Goal: Task Accomplishment & Management: Complete application form

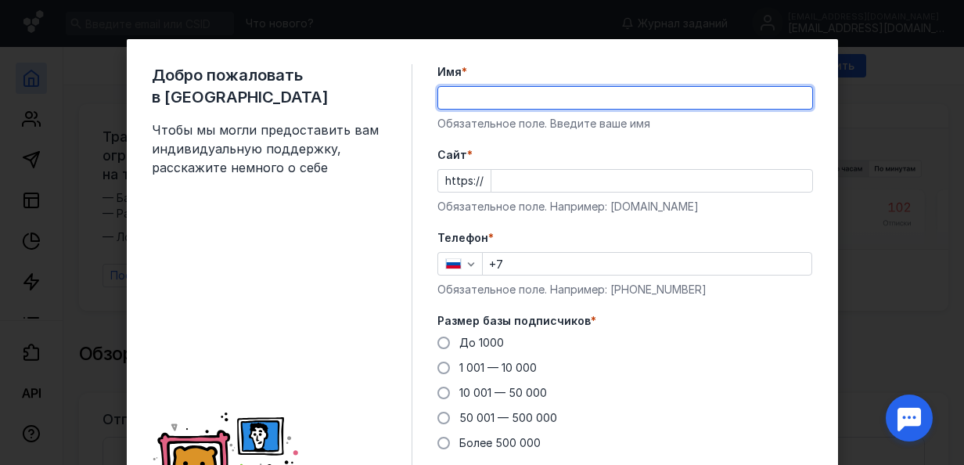
click at [466, 103] on input "Имя *" at bounding box center [625, 98] width 374 height 22
type input "[PERSON_NAME]"
click at [511, 176] on input "Cайт *" at bounding box center [652, 181] width 321 height 22
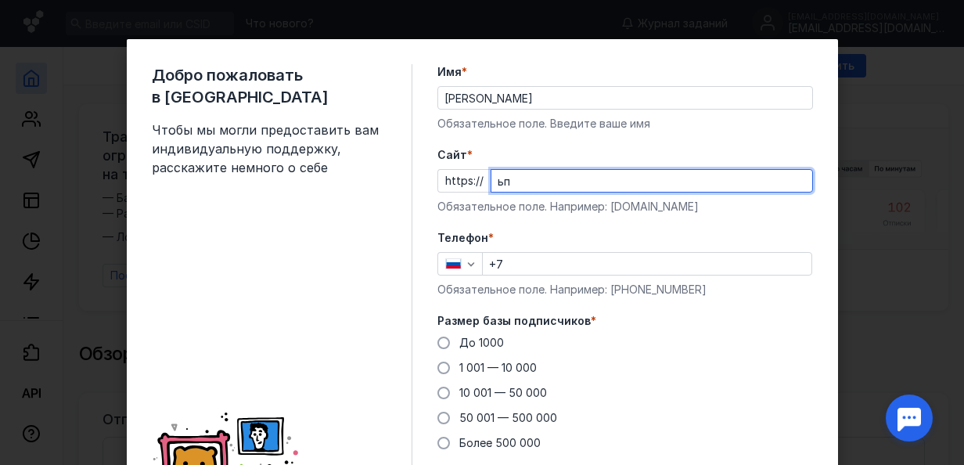
type input "ь"
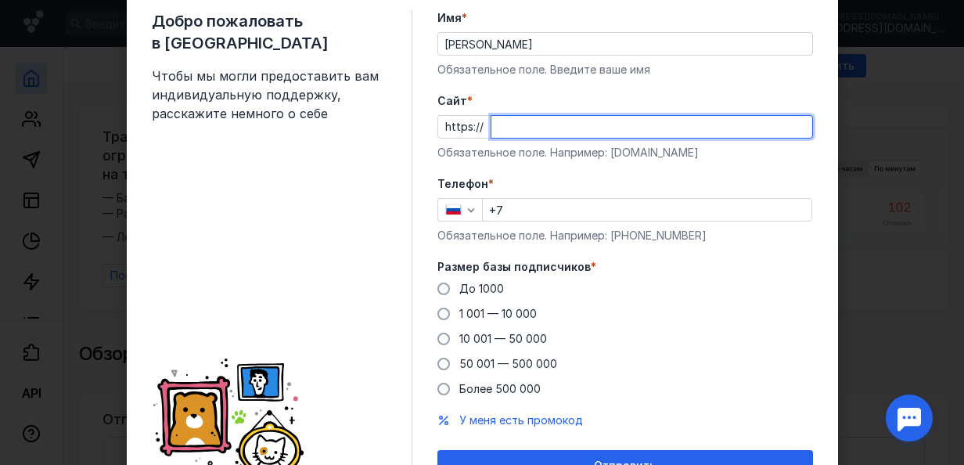
scroll to position [47, 0]
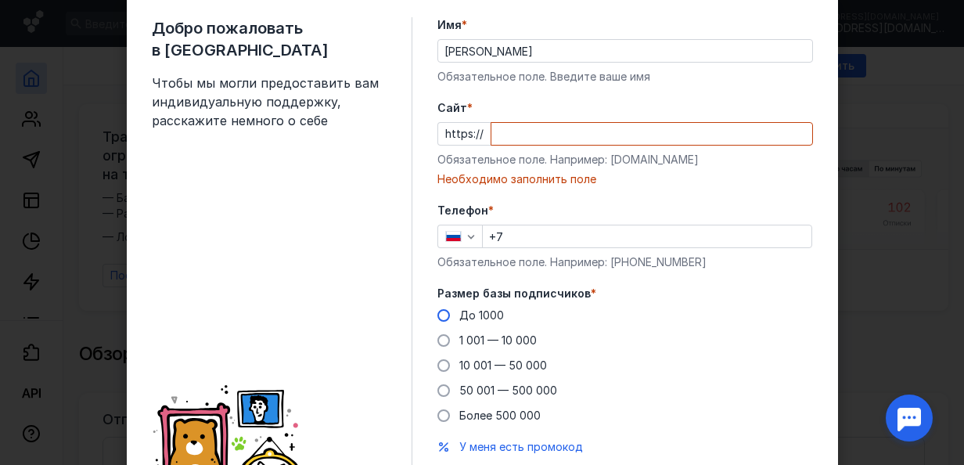
click at [439, 290] on div "Размер базы подписчиков * До [DATE] 1 001 — 10 000 10 001 — 50 000 50 001 — 500…" at bounding box center [626, 355] width 376 height 138
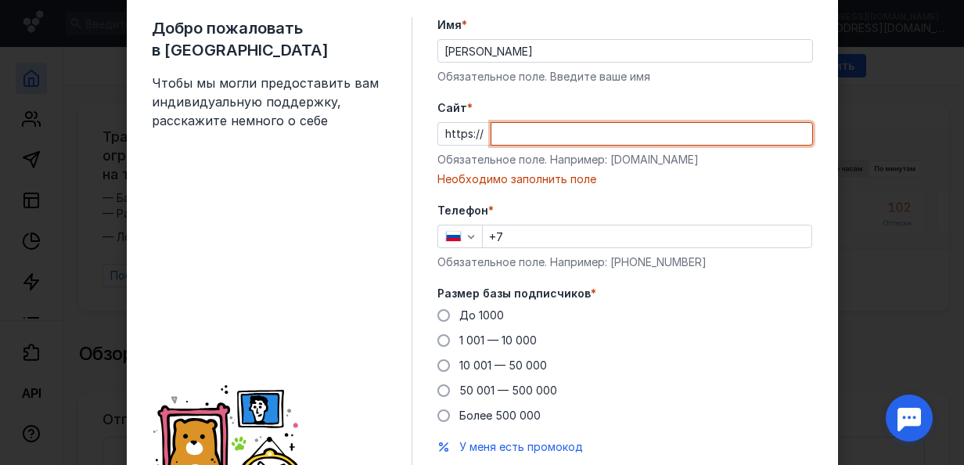
click at [500, 132] on input "Cайт *" at bounding box center [652, 134] width 321 height 22
type input "ь"
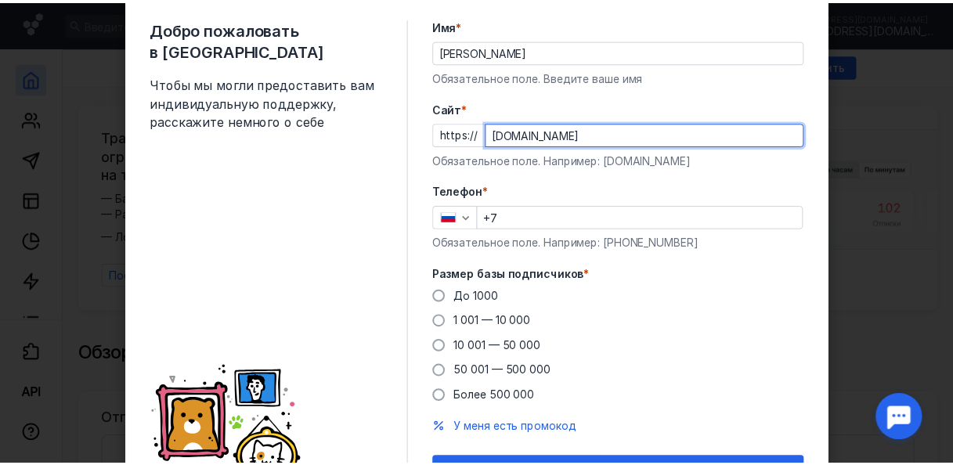
scroll to position [135, 0]
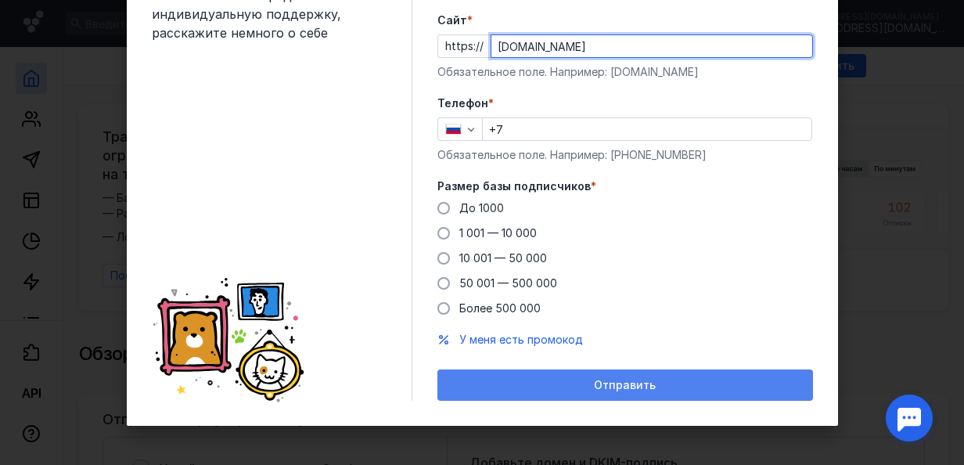
type input "[DOMAIN_NAME]"
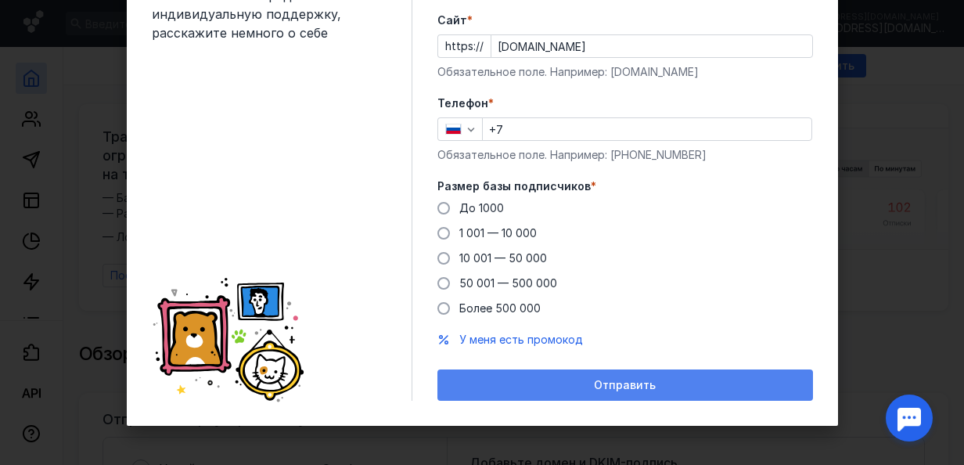
click at [654, 384] on div "Отправить" at bounding box center [625, 385] width 360 height 13
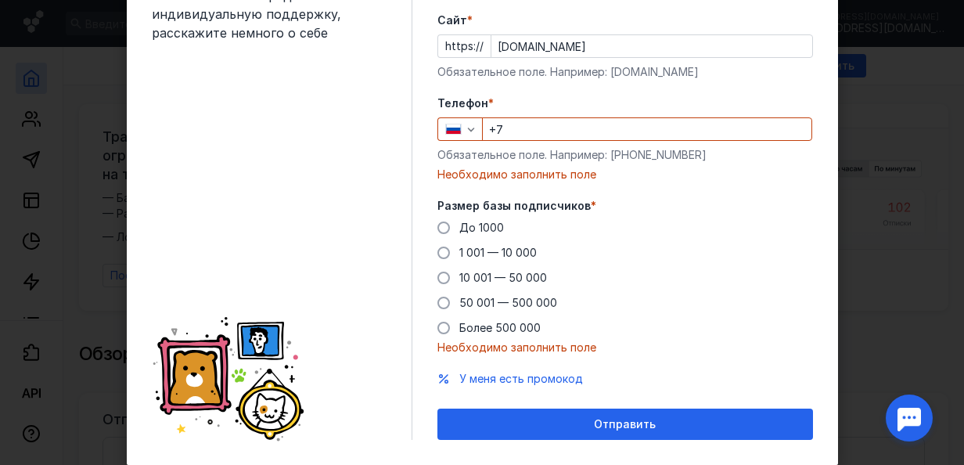
click at [539, 135] on input "+7" at bounding box center [647, 129] width 329 height 22
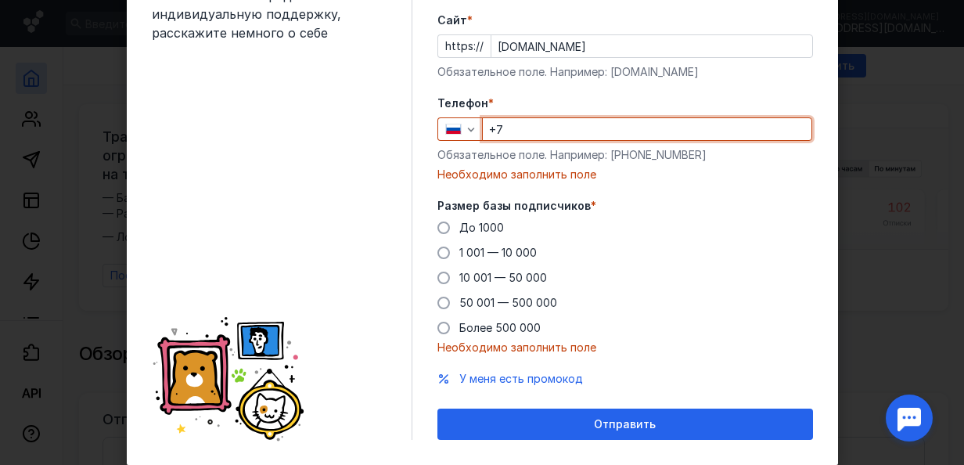
type input "[PHONE_NUMBER]"
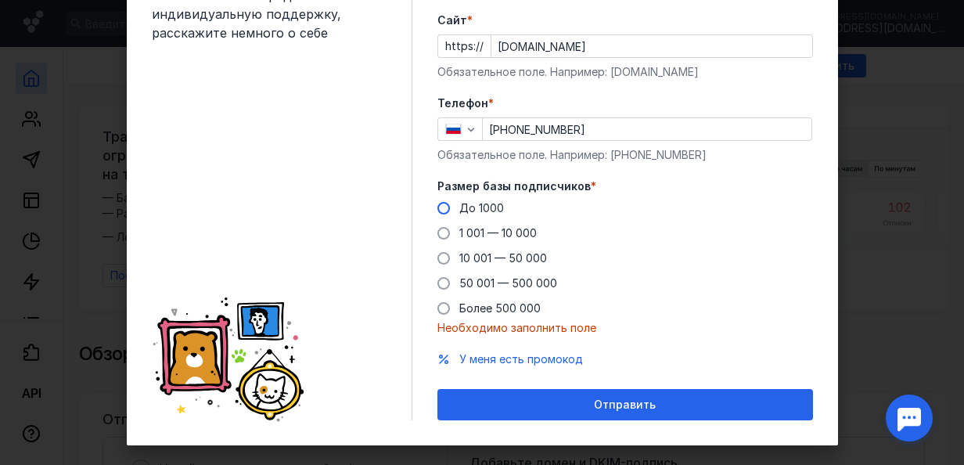
click at [441, 204] on span at bounding box center [444, 208] width 13 height 13
click at [0, 0] on input "До 1000" at bounding box center [0, 0] width 0 height 0
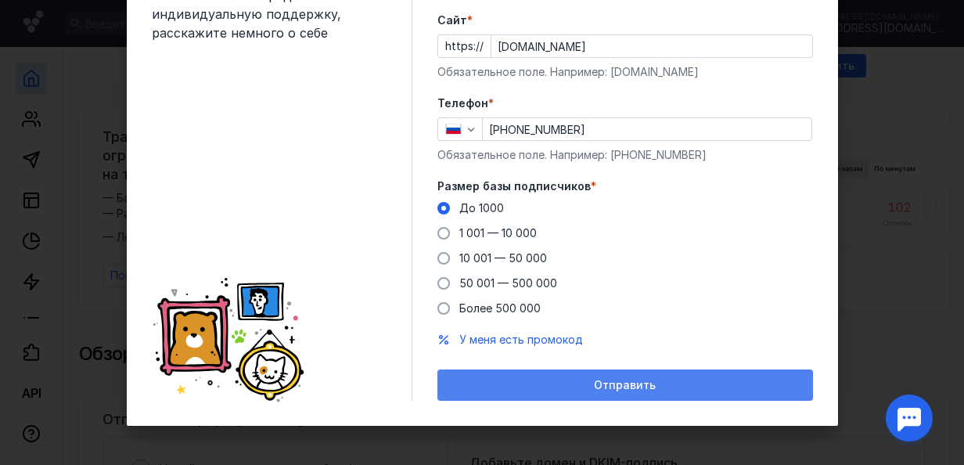
click at [643, 388] on span "Отправить" at bounding box center [625, 385] width 62 height 13
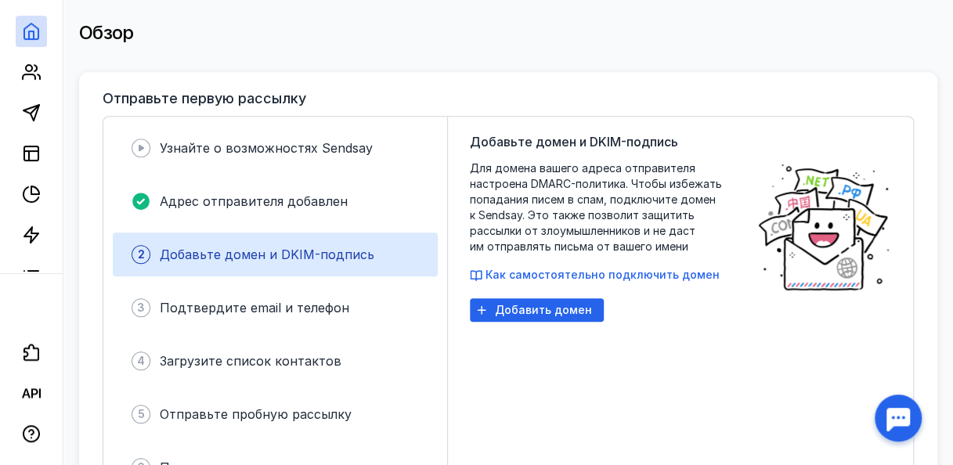
scroll to position [324, 0]
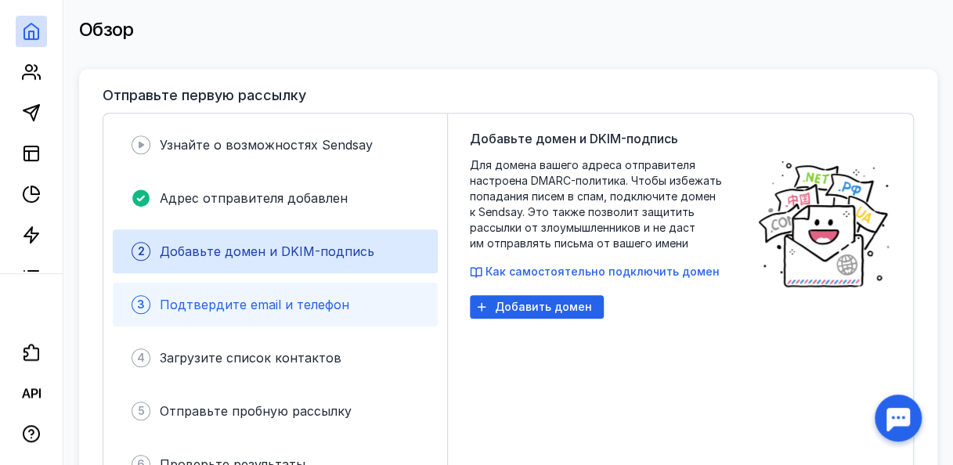
click at [300, 308] on div "3 Подтвердите email и телефон" at bounding box center [275, 305] width 325 height 44
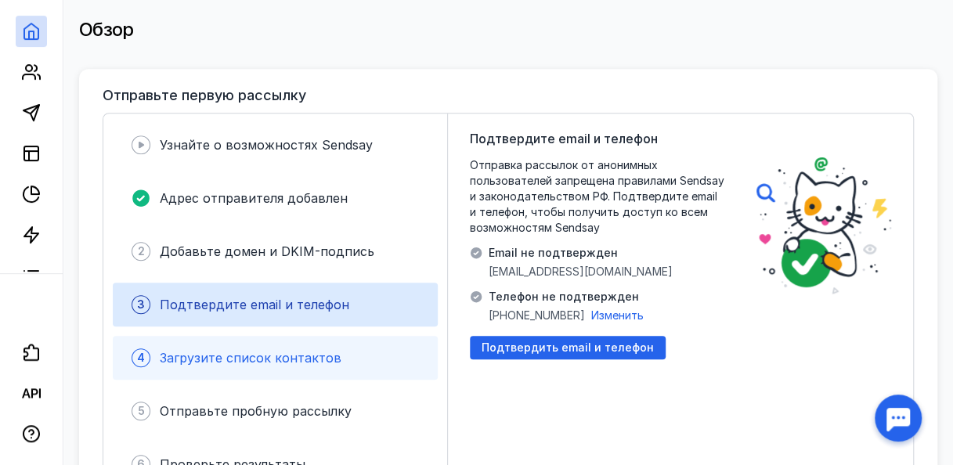
click at [302, 350] on span "Загрузите список контактов" at bounding box center [251, 358] width 182 height 16
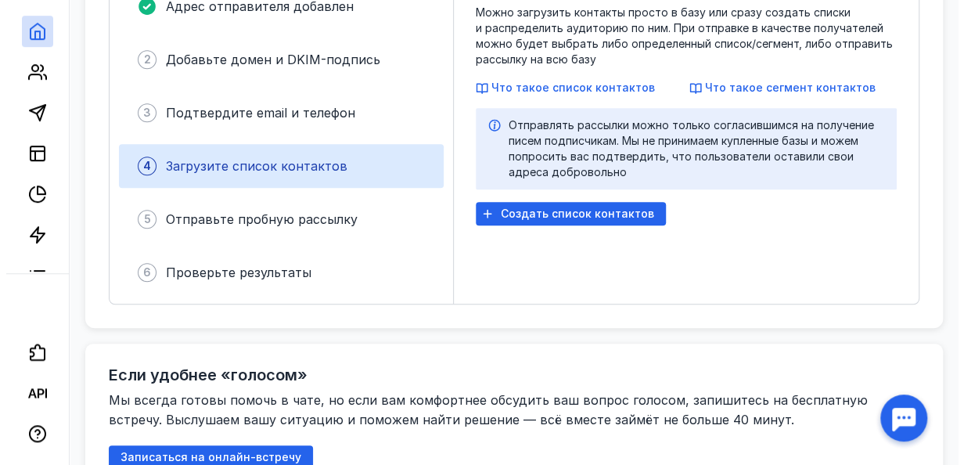
scroll to position [506, 0]
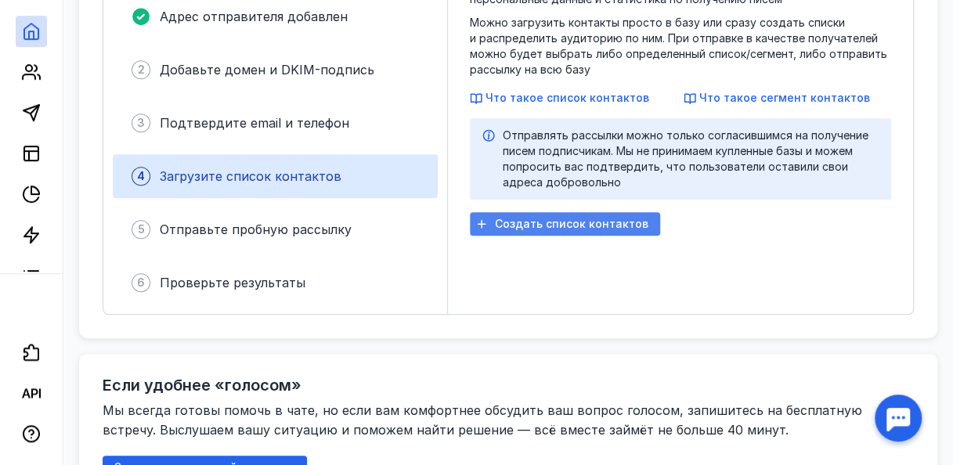
click at [533, 225] on span "Создать список контактов" at bounding box center [571, 224] width 153 height 13
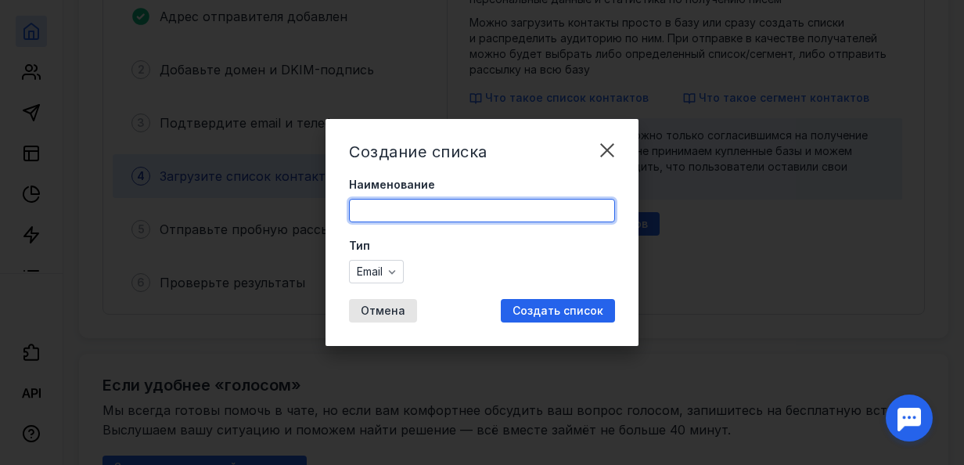
click at [474, 217] on input "Наименование" at bounding box center [482, 211] width 265 height 22
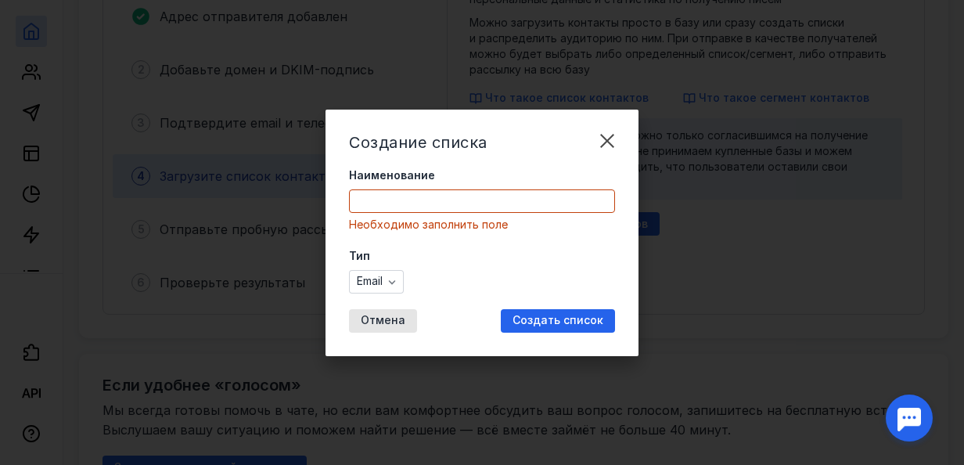
click at [359, 222] on form "Наименование Необходимо заполнить поле Тип Email" at bounding box center [482, 231] width 266 height 126
click at [373, 199] on input "Наименование" at bounding box center [482, 201] width 265 height 22
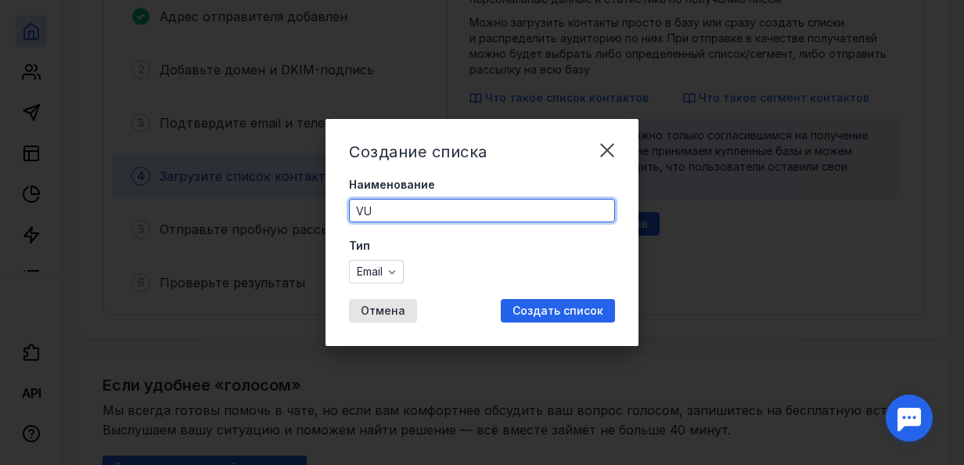
type input "V"
type input "МГПУ"
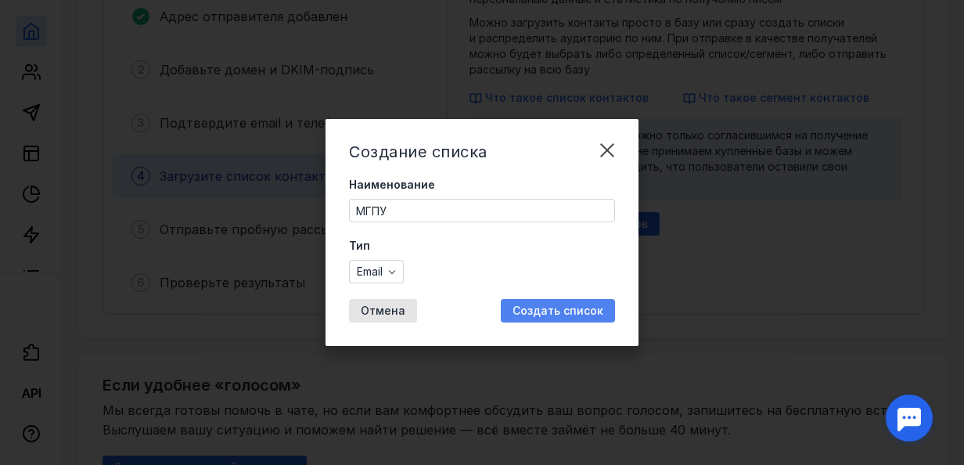
click at [568, 311] on span "Создать список" at bounding box center [558, 310] width 91 height 13
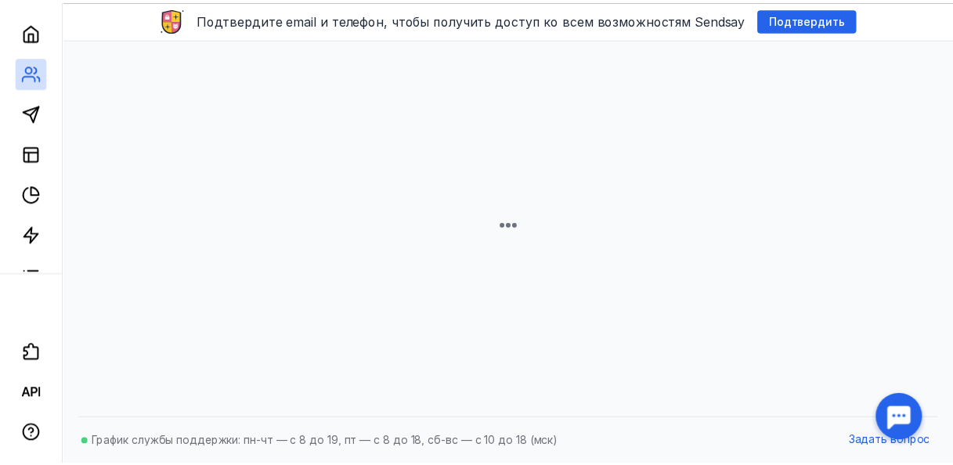
scroll to position [47, 0]
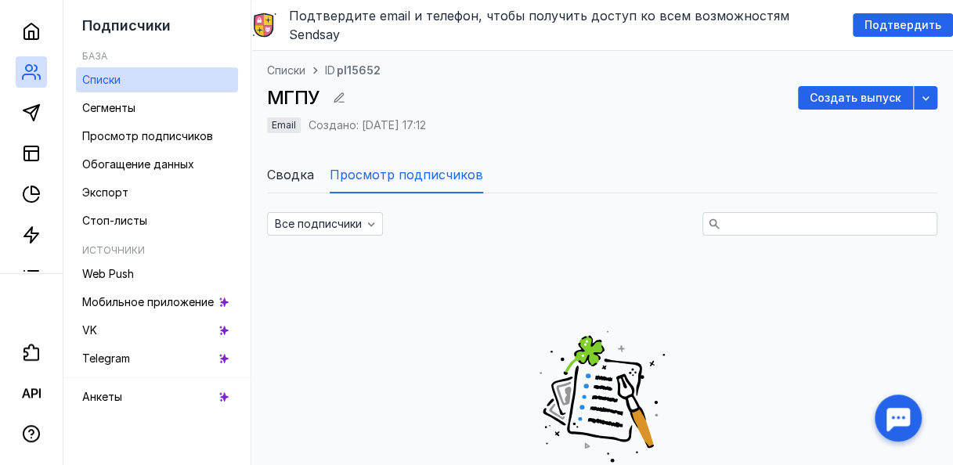
scroll to position [304, 0]
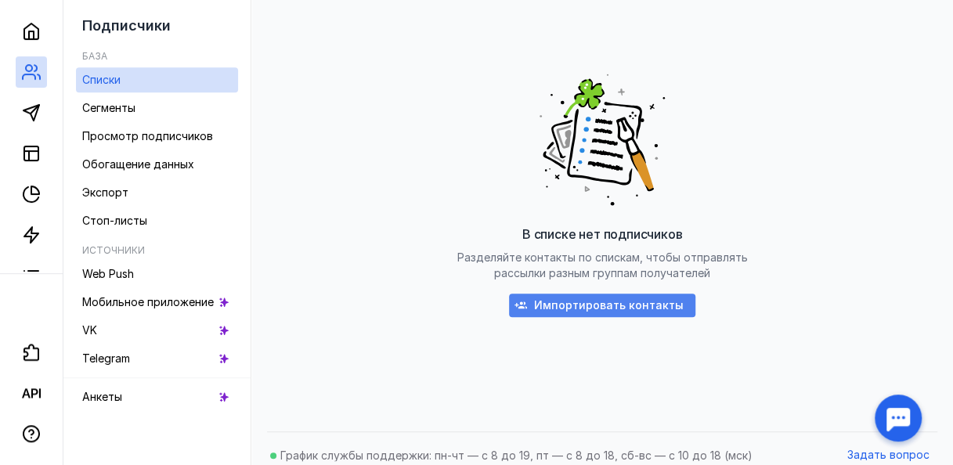
click at [562, 294] on div "Импортировать контакты" at bounding box center [602, 305] width 186 height 23
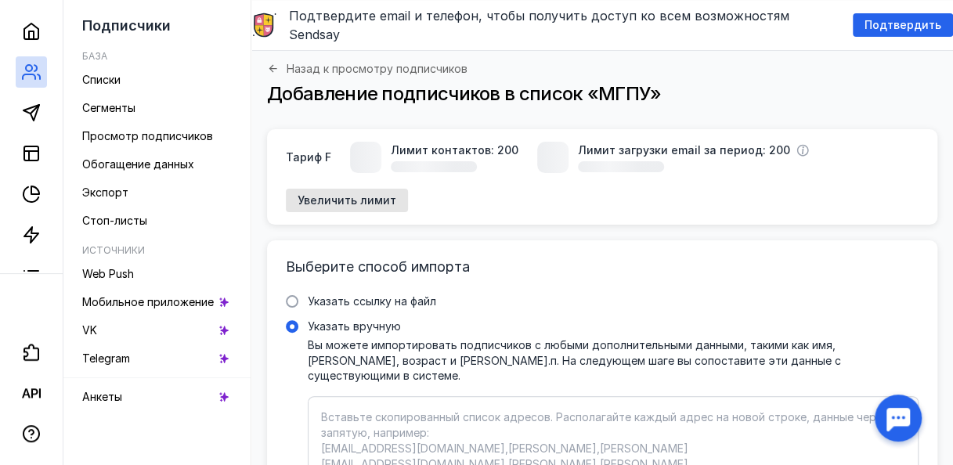
scroll to position [279, 0]
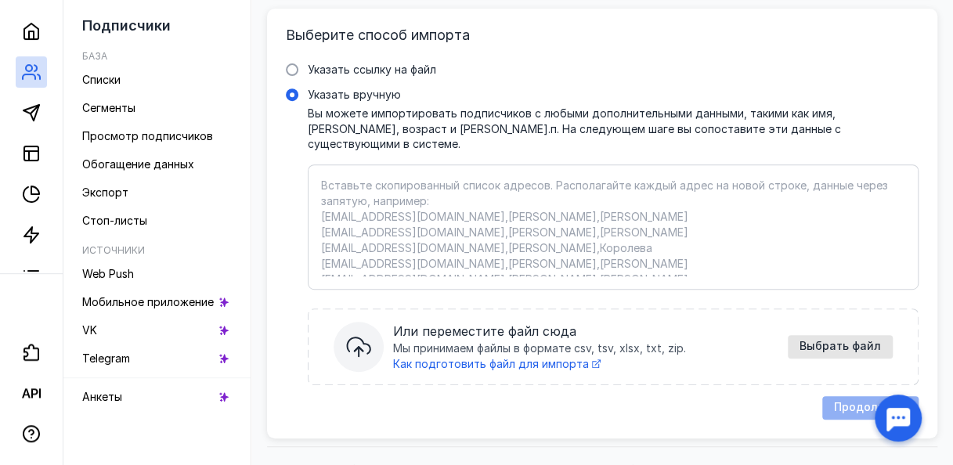
click at [356, 193] on textarea "Указать вручную Вы можете импортировать подписчиков с любыми дополнительными да…" at bounding box center [613, 227] width 584 height 99
type textarea "м"
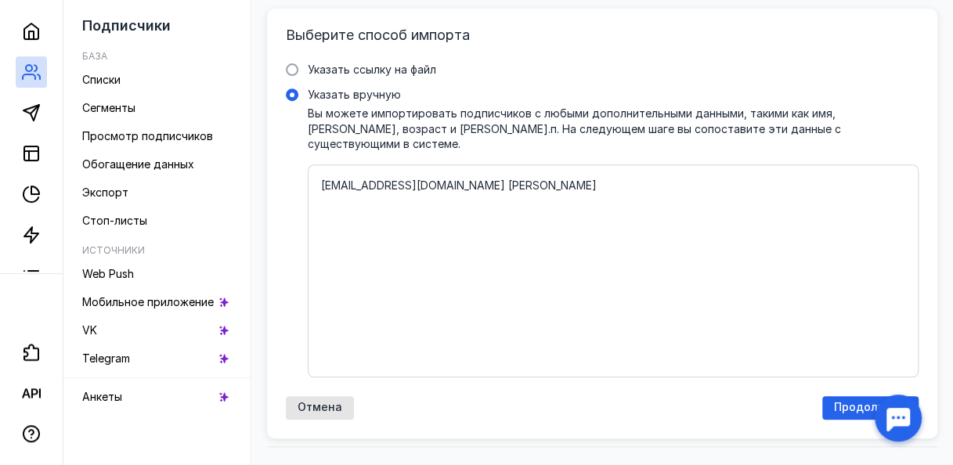
type textarea "[EMAIL_ADDRESS][DOMAIN_NAME] [PERSON_NAME]"
